Goal: Information Seeking & Learning: Learn about a topic

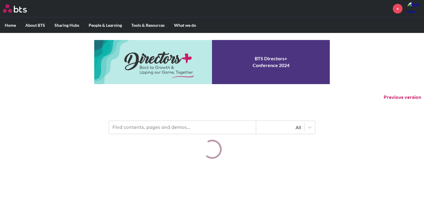
drag, startPoint x: 0, startPoint y: 0, endPoint x: 179, endPoint y: 133, distance: 222.5
click at [179, 134] on header "All" at bounding box center [212, 124] width 424 height 31
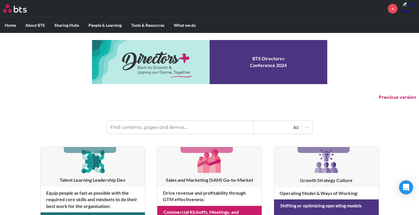
click at [180, 125] on input "text" at bounding box center [180, 127] width 147 height 13
type input "negotiations"
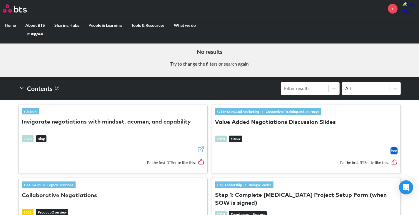
scroll to position [147, 0]
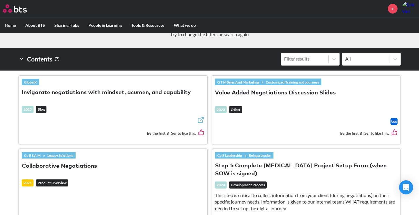
drag, startPoint x: 274, startPoint y: 95, endPoint x: 267, endPoint y: 94, distance: 6.5
click at [267, 94] on button "Value Added Negotiations Discussion Slides" at bounding box center [275, 93] width 121 height 8
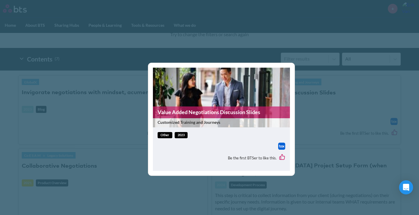
click at [282, 146] on img at bounding box center [281, 146] width 7 height 7
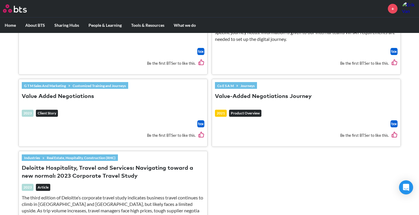
scroll to position [324, 0]
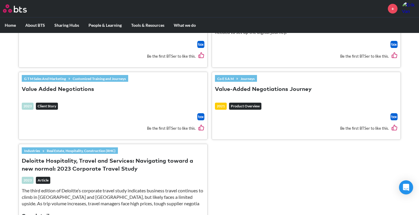
click at [254, 86] on button "Value-Added Negotiations Journey" at bounding box center [263, 90] width 97 height 8
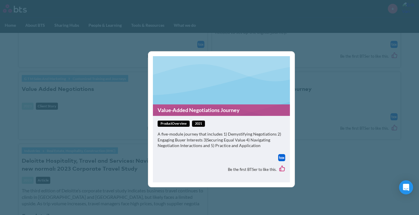
click at [284, 157] on img at bounding box center [281, 157] width 7 height 7
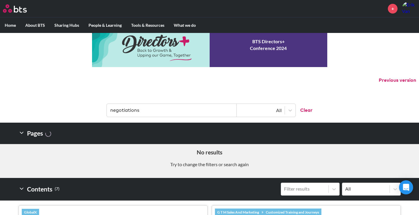
scroll to position [0, 0]
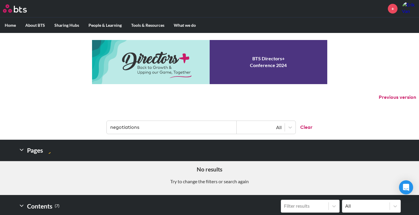
click at [186, 119] on header "negotiations All Clear" at bounding box center [209, 124] width 419 height 31
click at [183, 128] on input "negotiations" at bounding box center [172, 127] width 130 height 13
click at [183, 127] on input "negotiations" at bounding box center [172, 127] width 130 height 13
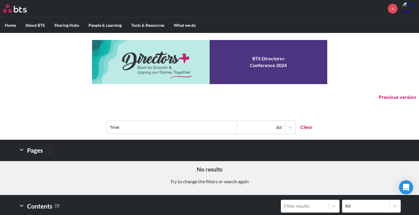
type input "hive"
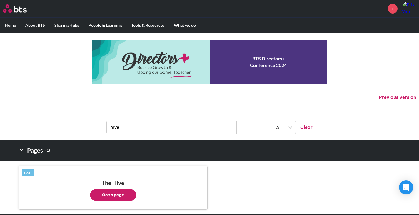
click at [112, 190] on button "Go to page" at bounding box center [113, 195] width 46 height 12
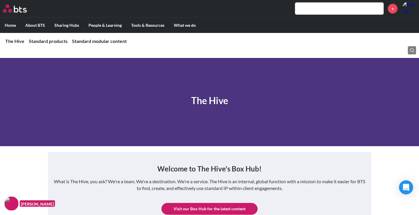
scroll to position [29, 0]
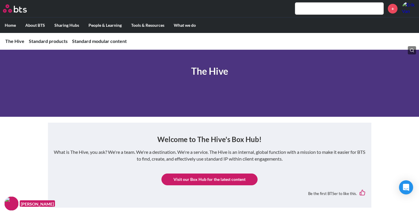
click at [205, 180] on link "Visit our Box Hub for the latest content" at bounding box center [210, 180] width 96 height 12
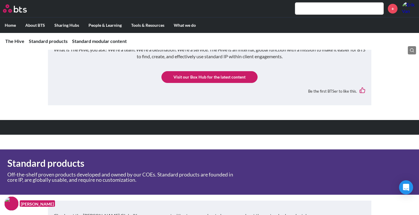
scroll to position [0, 0]
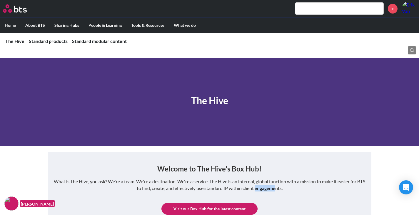
drag, startPoint x: 280, startPoint y: 190, endPoint x: 262, endPoint y: 187, distance: 18.3
click at [262, 187] on p "What is The Hive, you ask? We're a team. We're a destination. We're a service. …" at bounding box center [210, 184] width 312 height 13
click at [264, 187] on p "What is The Hive, you ask? We're a team. We're a destination. We're a service. …" at bounding box center [210, 184] width 312 height 13
